Goal: Unclear

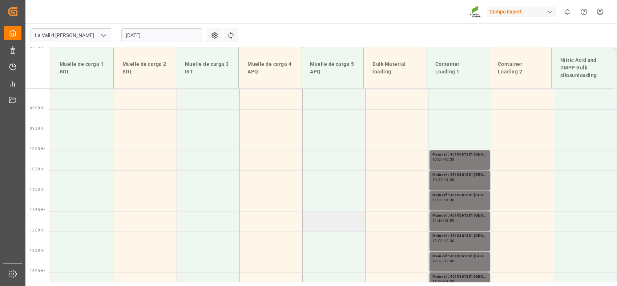
scroll to position [377, 0]
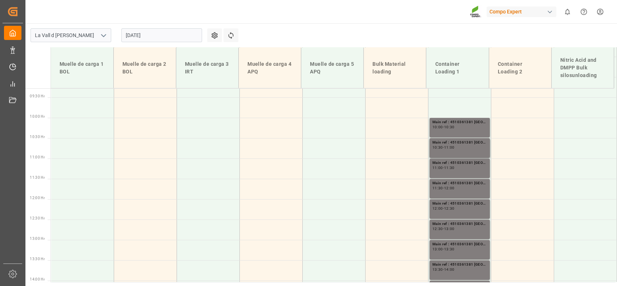
click at [296, 12] on div "Compo Expert 0 Notifications Only show unread All Watching Mark all categories …" at bounding box center [318, 11] width 596 height 23
